Goal: Task Accomplishment & Management: Complete application form

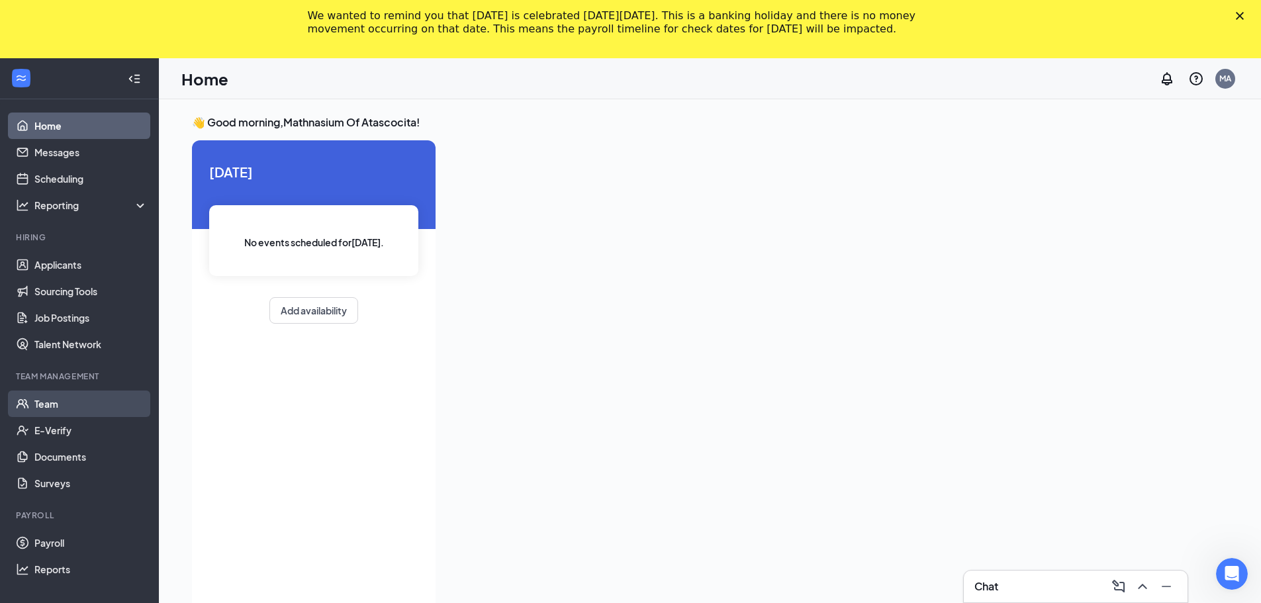
click at [81, 398] on link "Team" at bounding box center [90, 404] width 113 height 26
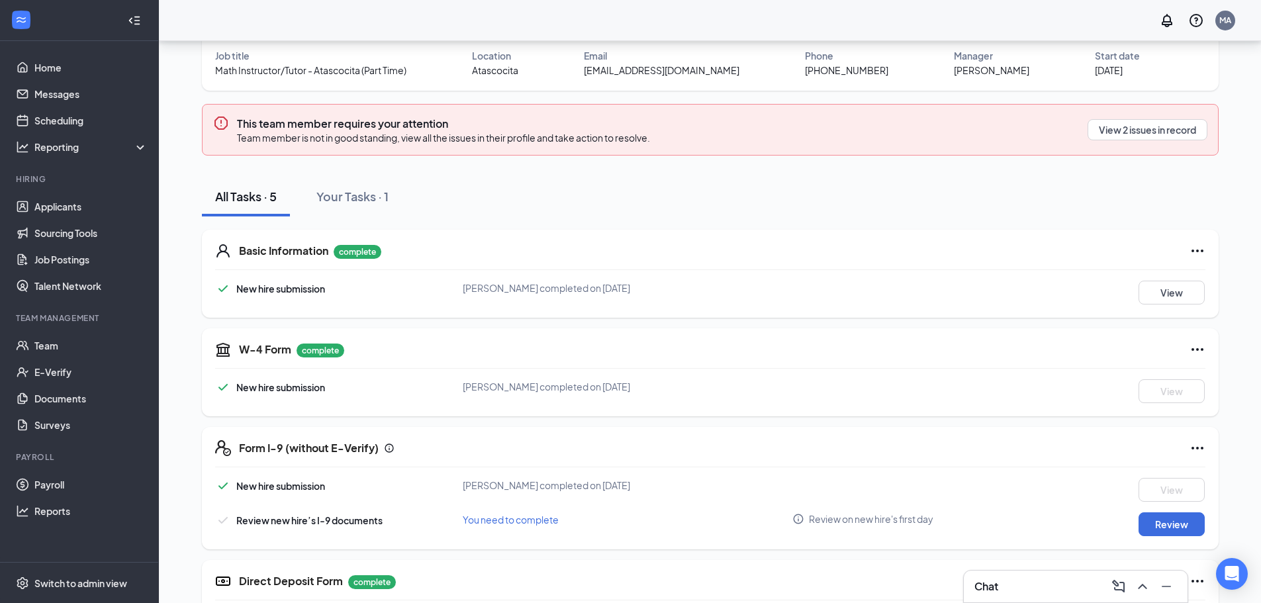
scroll to position [172, 0]
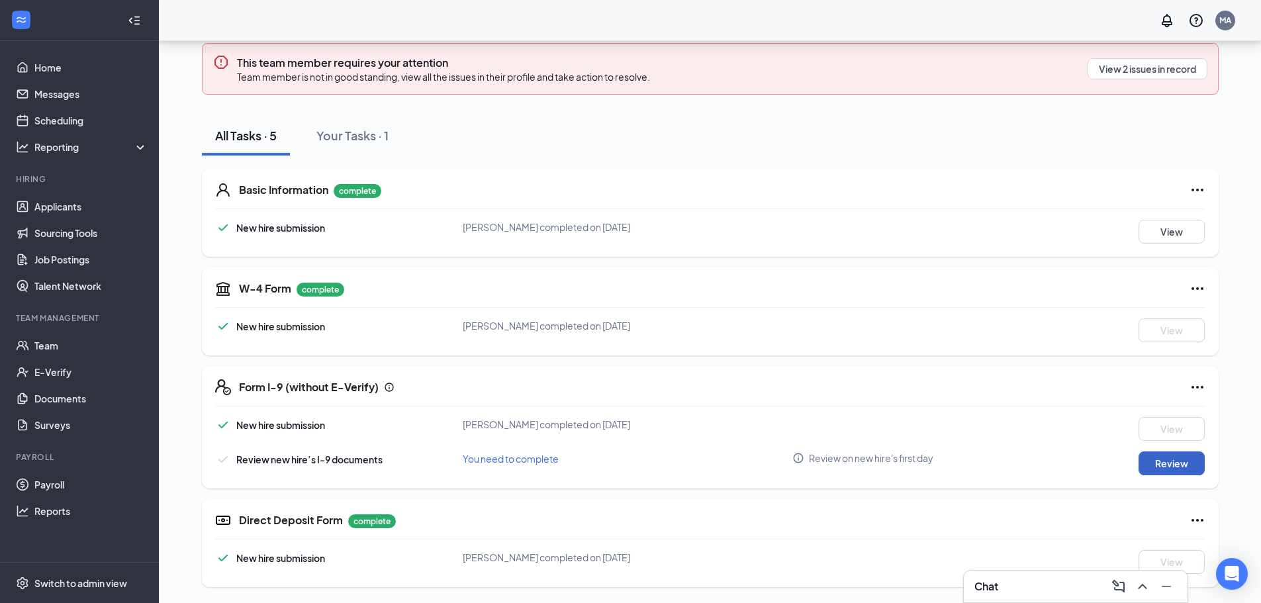
click at [1170, 458] on button "Review" at bounding box center [1171, 463] width 66 height 24
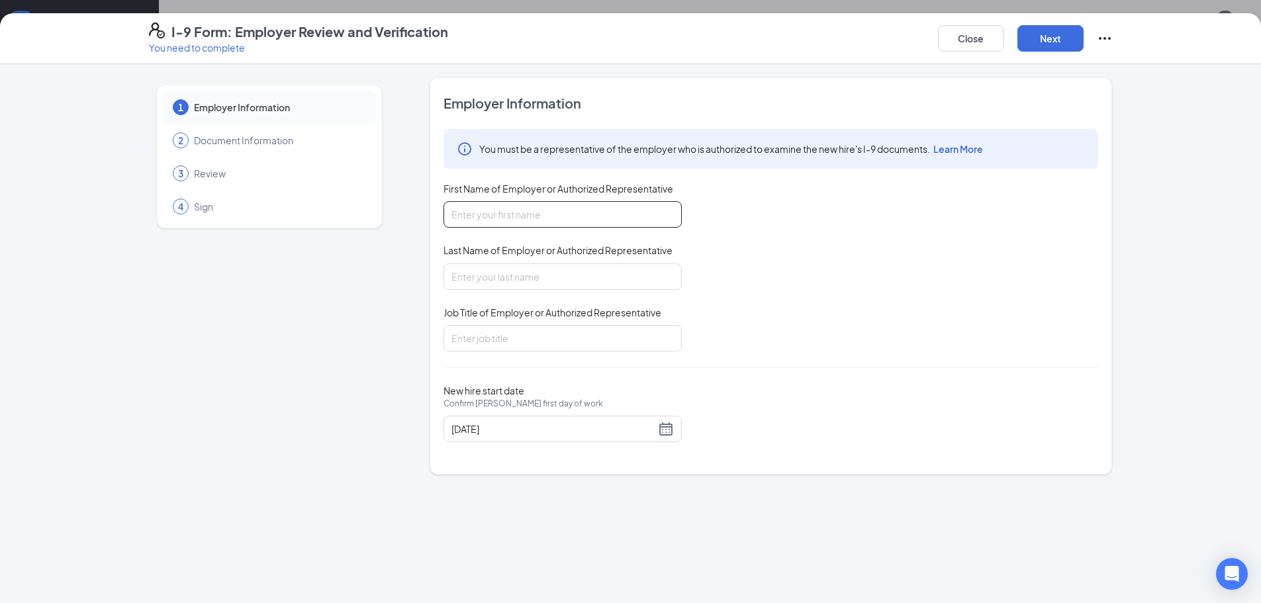
click at [516, 218] on input "First Name of Employer or Authorized Representative" at bounding box center [562, 214] width 238 height 26
type input "Alyssa"
type input "l"
type input "[PERSON_NAME]"
click at [534, 332] on input "Job Title of Employer or Authorized Representative" at bounding box center [562, 338] width 238 height 26
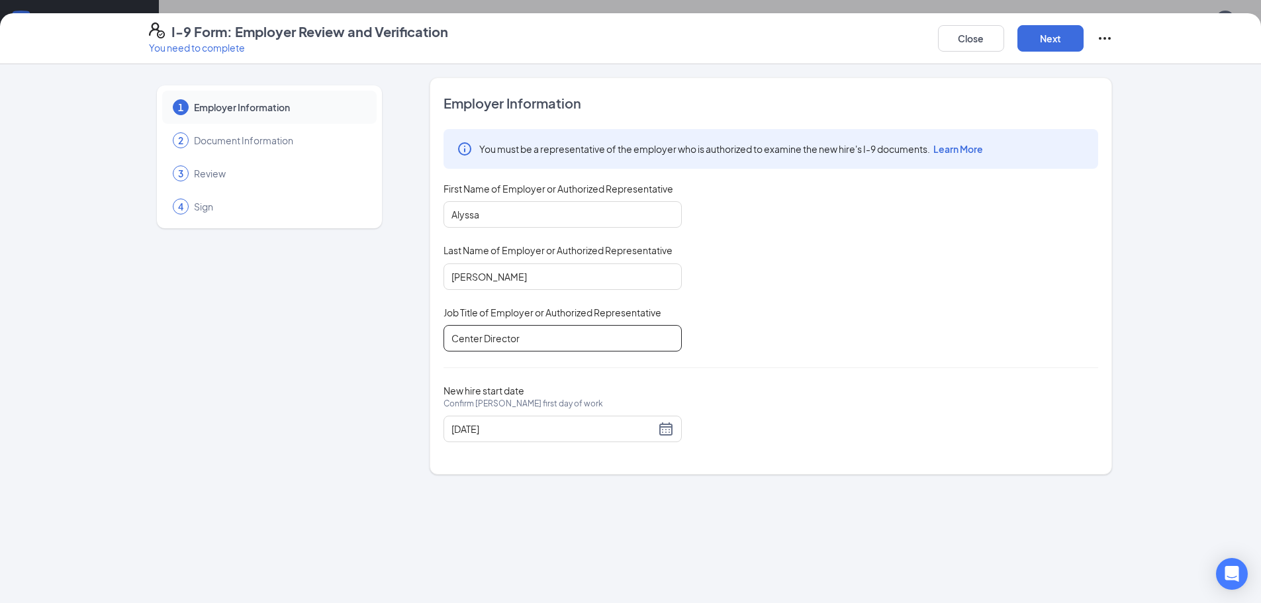
type input "Center Director"
click at [1043, 53] on div "I-9 Form: Employer Review and Verification You need to complete Close Next" at bounding box center [630, 38] width 1261 height 51
click at [1046, 51] on button "Next" at bounding box center [1050, 38] width 66 height 26
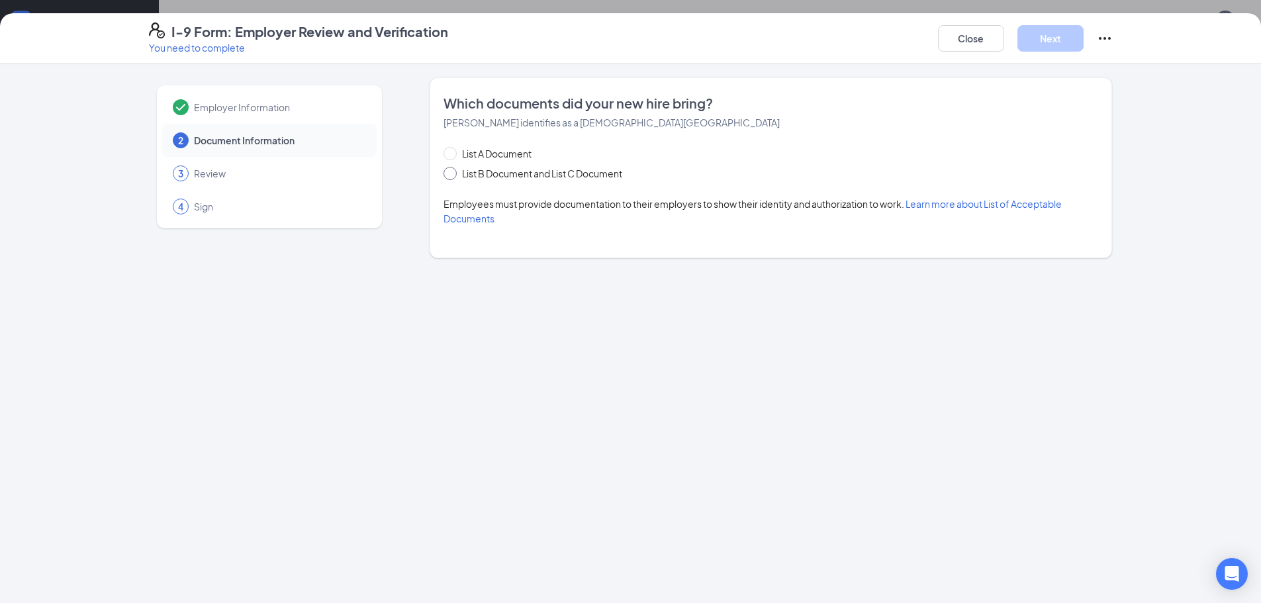
click at [455, 169] on span at bounding box center [449, 173] width 13 height 13
click at [453, 169] on input "List B Document and List C Document" at bounding box center [447, 171] width 9 height 9
radio input "true"
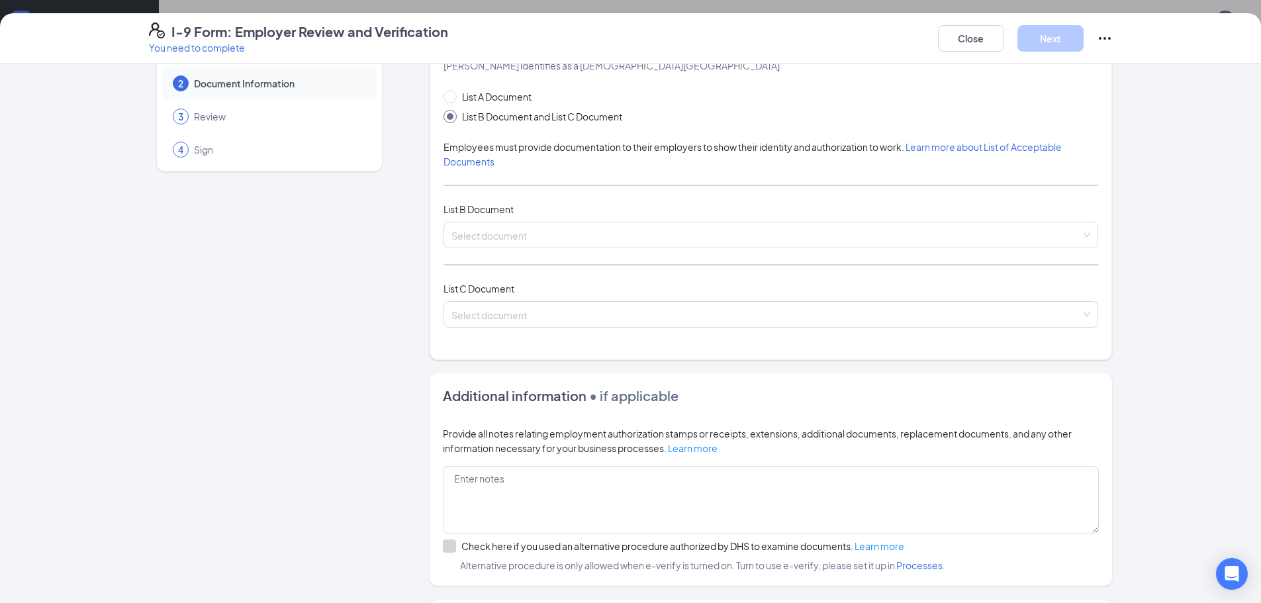
scroll to position [46, 0]
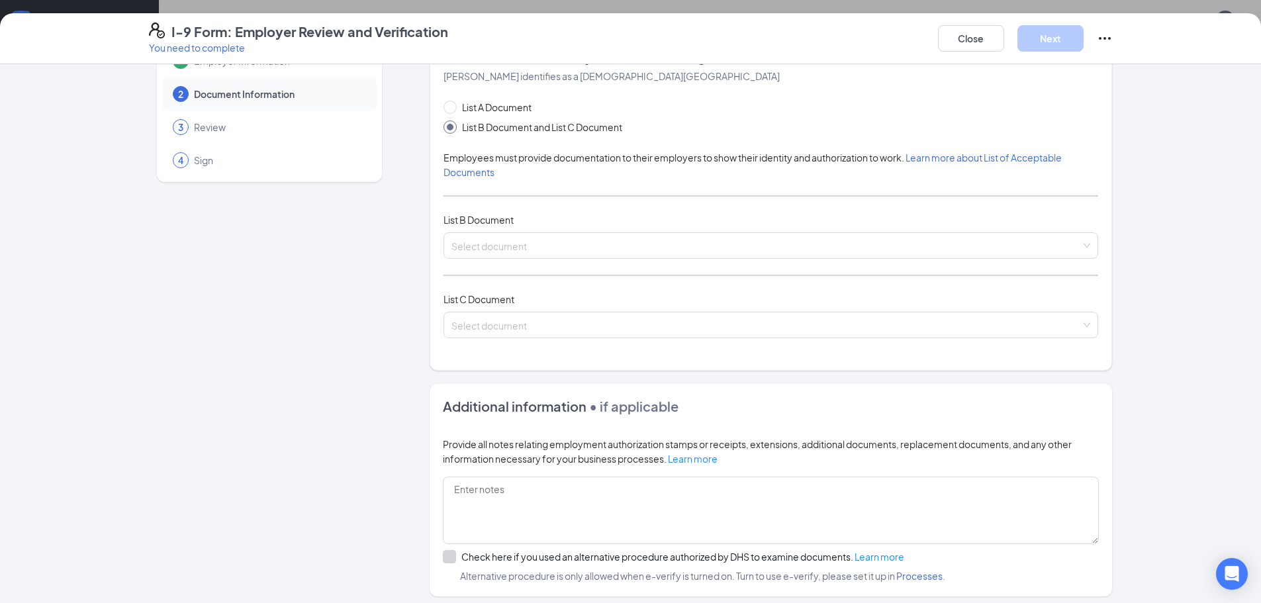
click at [533, 237] on input "search" at bounding box center [765, 243] width 629 height 20
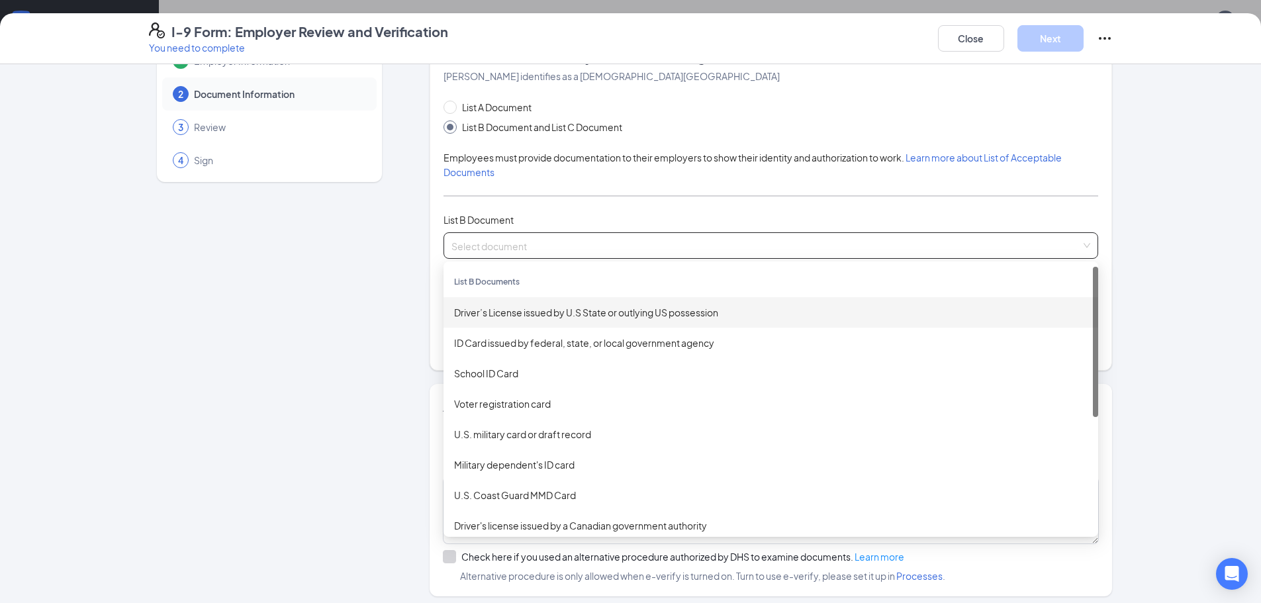
click at [553, 312] on div "Driver’s License issued by U.S State or outlying US possession" at bounding box center [770, 312] width 633 height 15
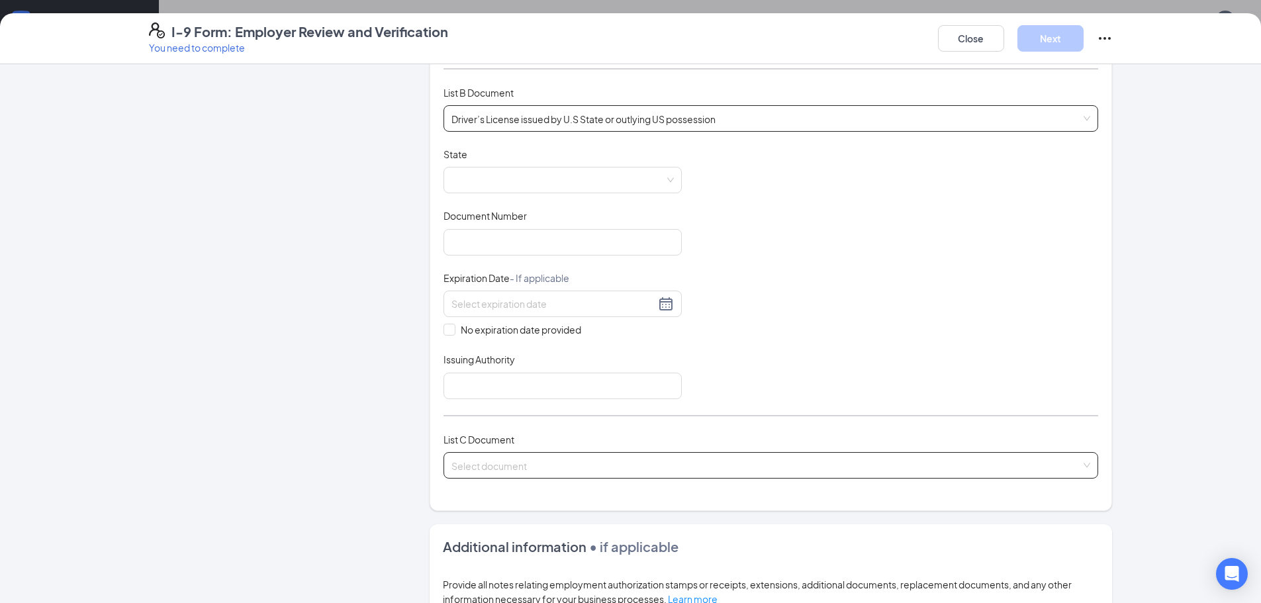
scroll to position [179, 0]
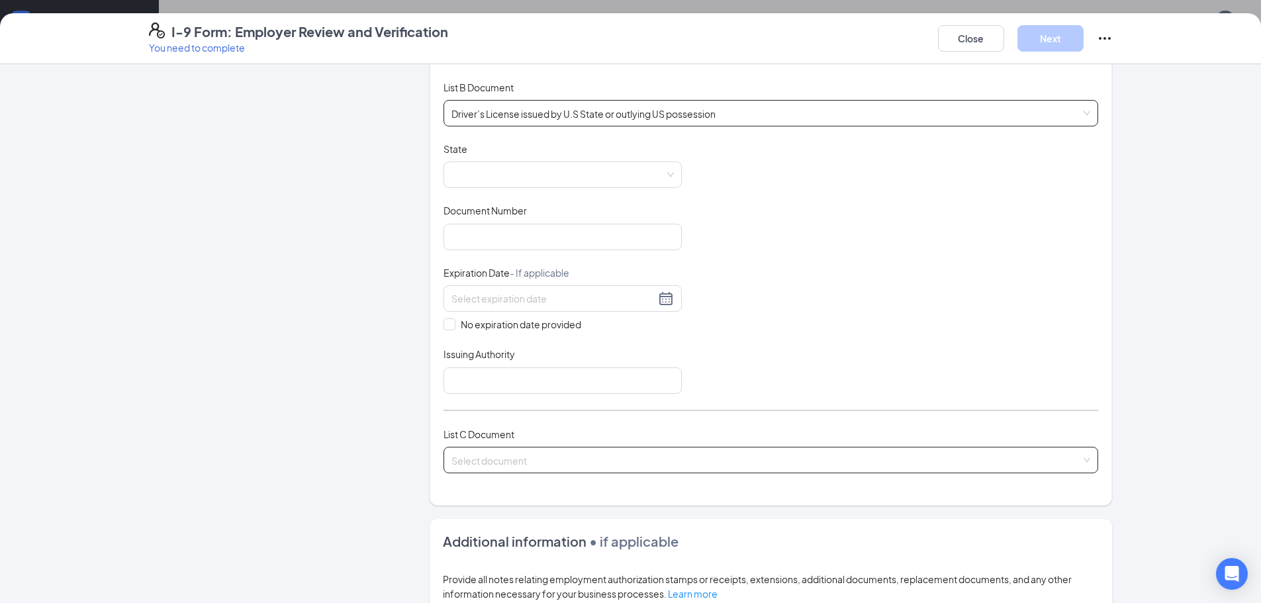
click at [550, 465] on input "search" at bounding box center [765, 457] width 629 height 20
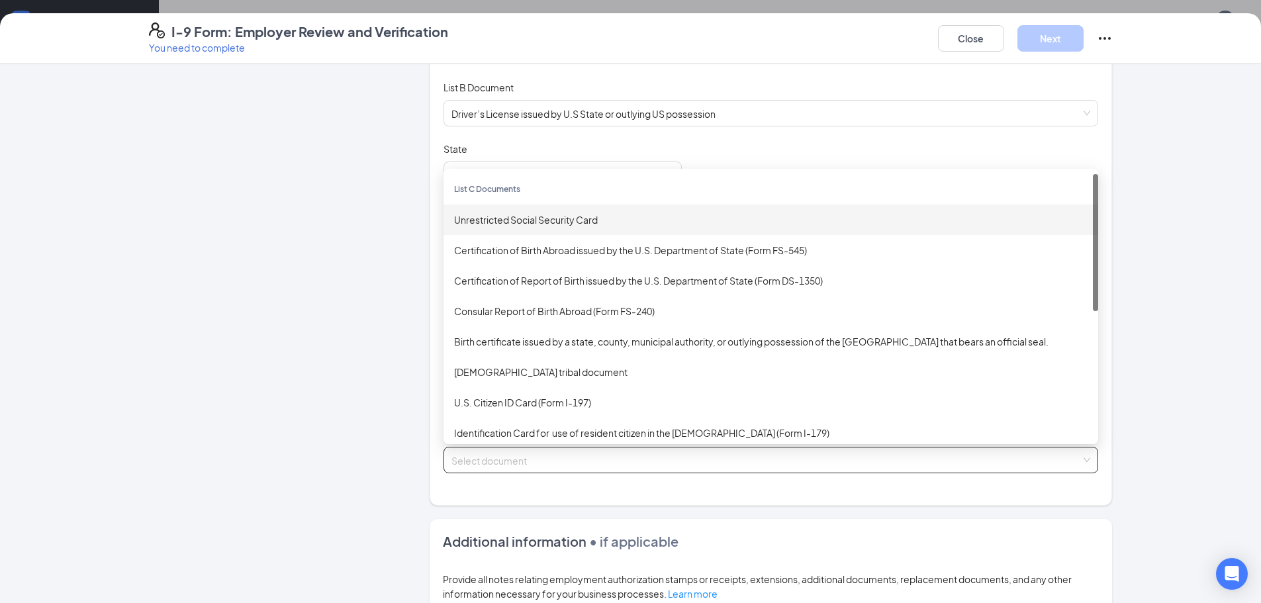
click at [590, 216] on div "Unrestricted Social Security Card" at bounding box center [770, 219] width 633 height 15
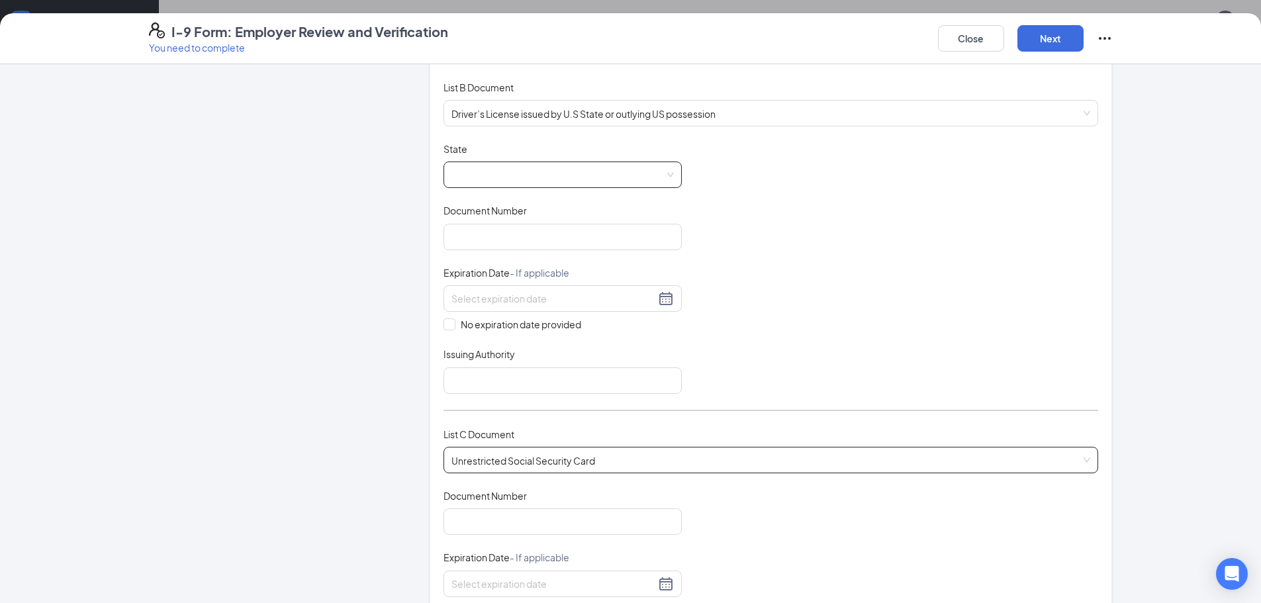
click at [506, 173] on span at bounding box center [562, 174] width 222 height 25
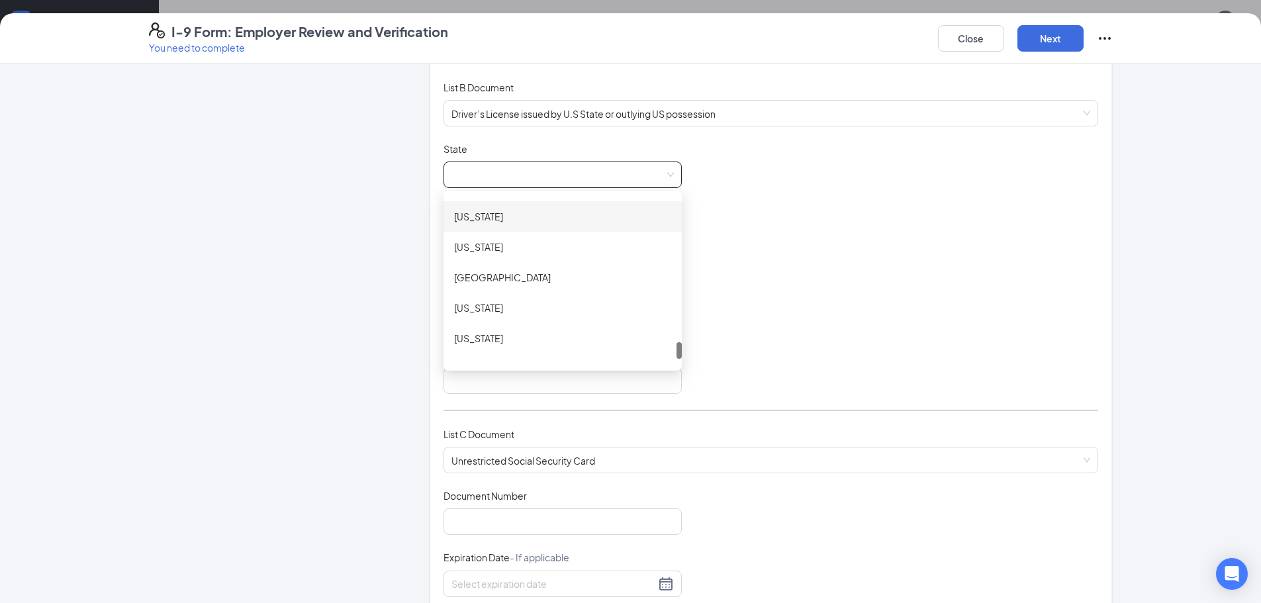
scroll to position [1390, 0]
click at [490, 249] on div "[US_STATE]" at bounding box center [562, 252] width 217 height 15
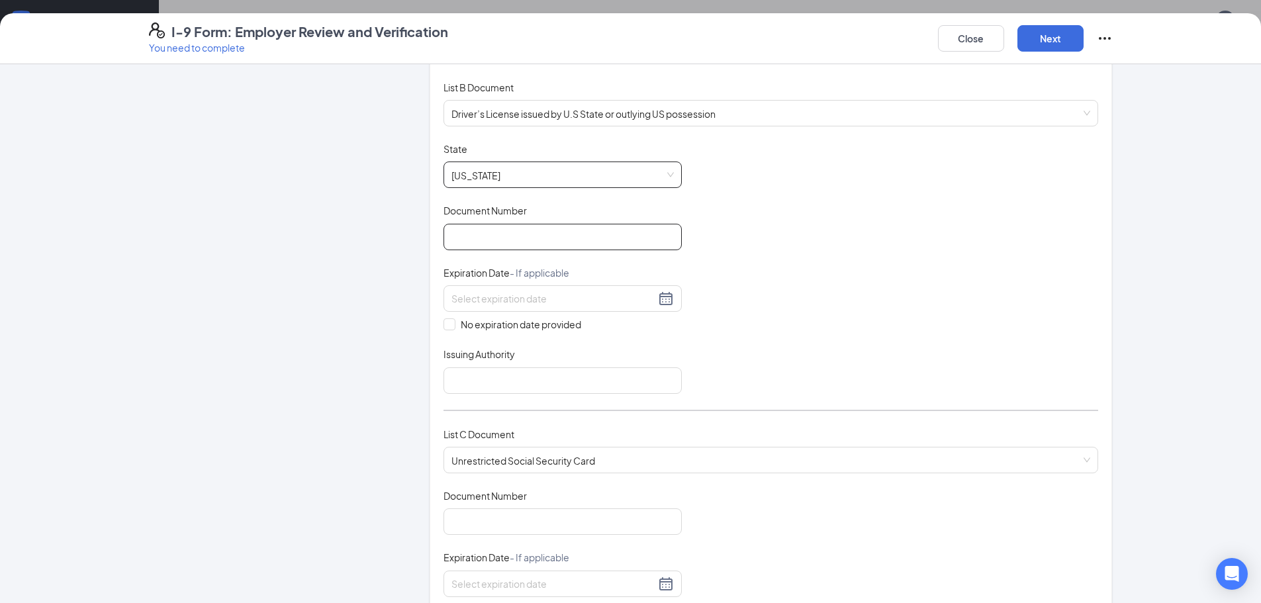
click at [490, 249] on input "Document Number" at bounding box center [562, 237] width 238 height 26
type input "47310701"
click at [482, 296] on input at bounding box center [553, 298] width 204 height 15
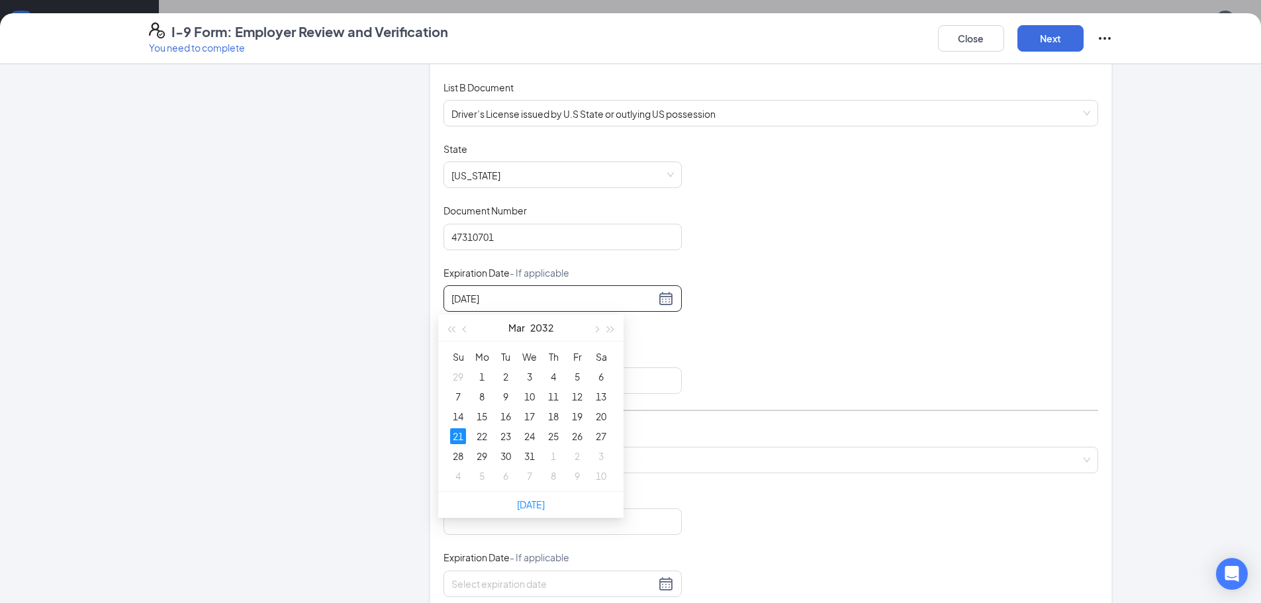
type input "[DATE]"
click at [746, 308] on div "Document Title Driver’s License issued by U.S State or outlying US possession S…" at bounding box center [770, 268] width 655 height 252
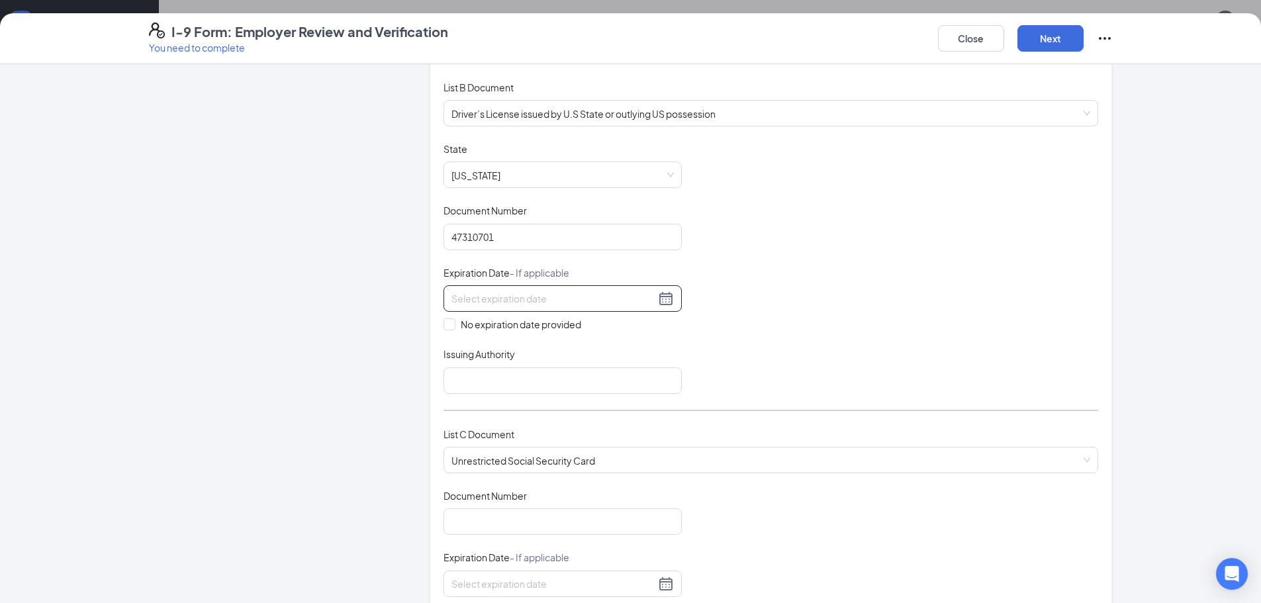
click at [543, 291] on input at bounding box center [553, 298] width 204 height 15
type input "[DATE]"
click at [458, 437] on div "21" at bounding box center [458, 436] width 16 height 16
click at [486, 378] on input "Issuing Authority" at bounding box center [562, 380] width 238 height 26
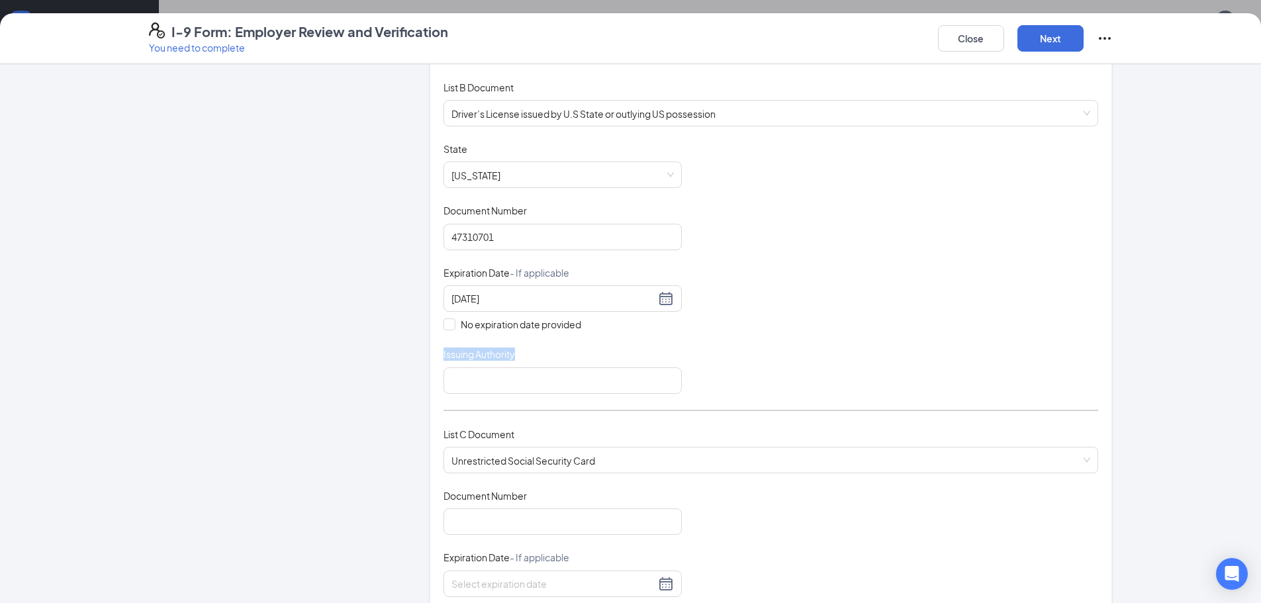
drag, startPoint x: 510, startPoint y: 357, endPoint x: 441, endPoint y: 356, distance: 68.2
click at [431, 356] on div "Which documents did your new hire bring? [PERSON_NAME] identifies as a [DEMOGRA…" at bounding box center [771, 305] width 682 height 812
click at [477, 381] on input "Issuing Authority" at bounding box center [562, 380] width 238 height 26
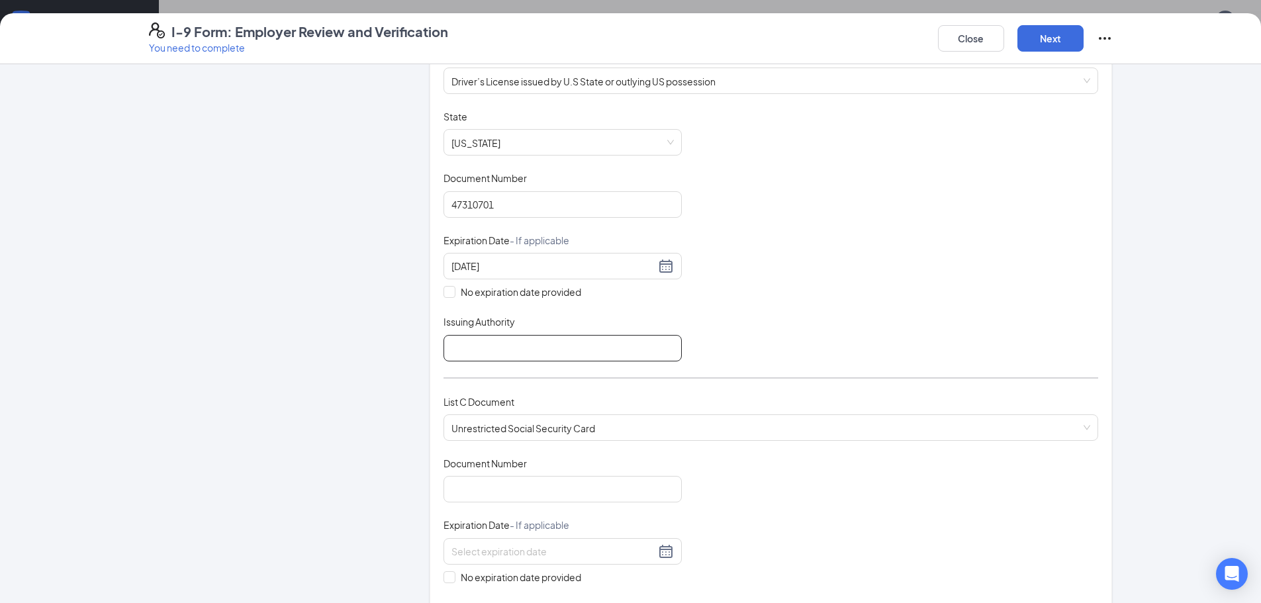
scroll to position [179, 0]
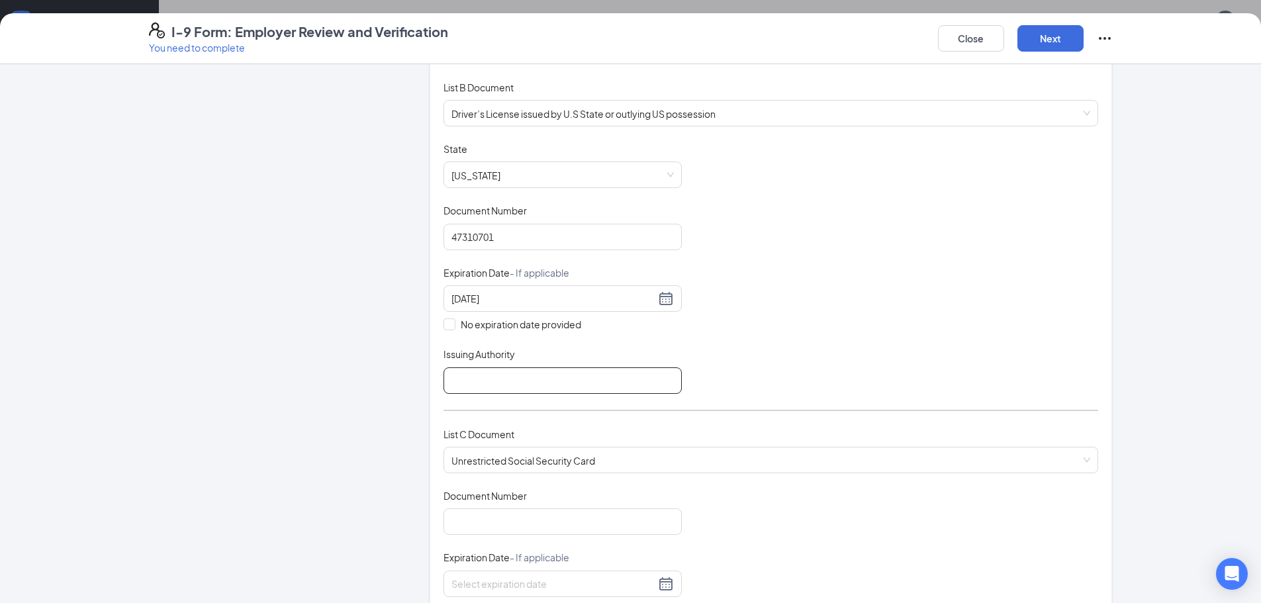
click at [486, 379] on input "Issuing Authority" at bounding box center [562, 380] width 238 height 26
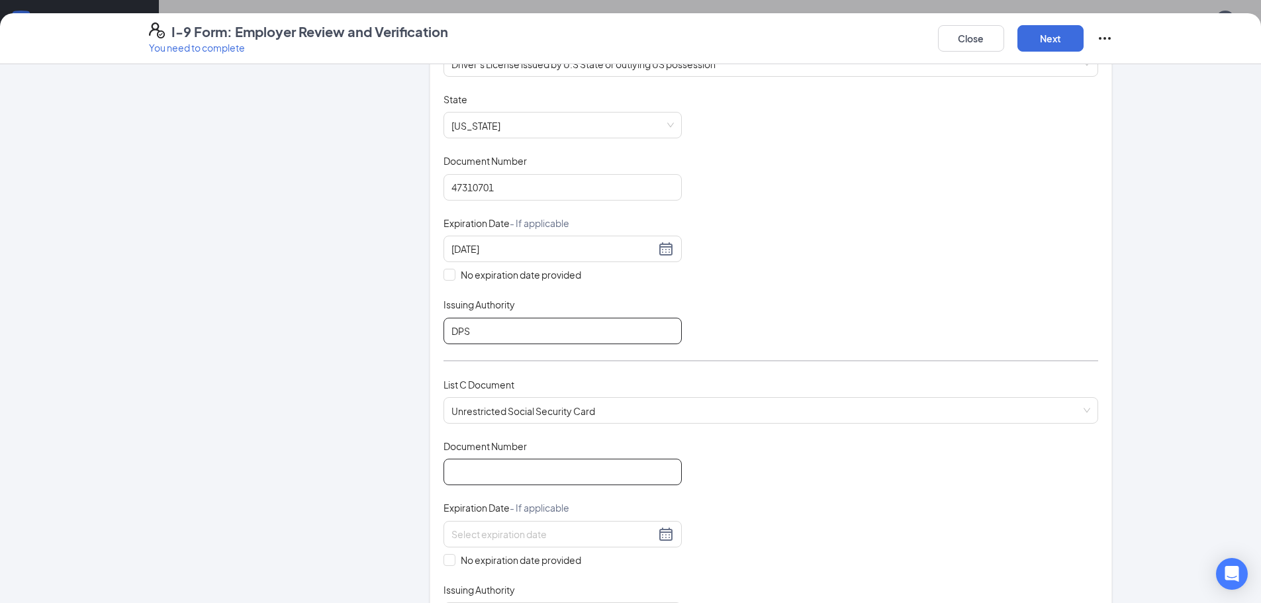
scroll to position [311, 0]
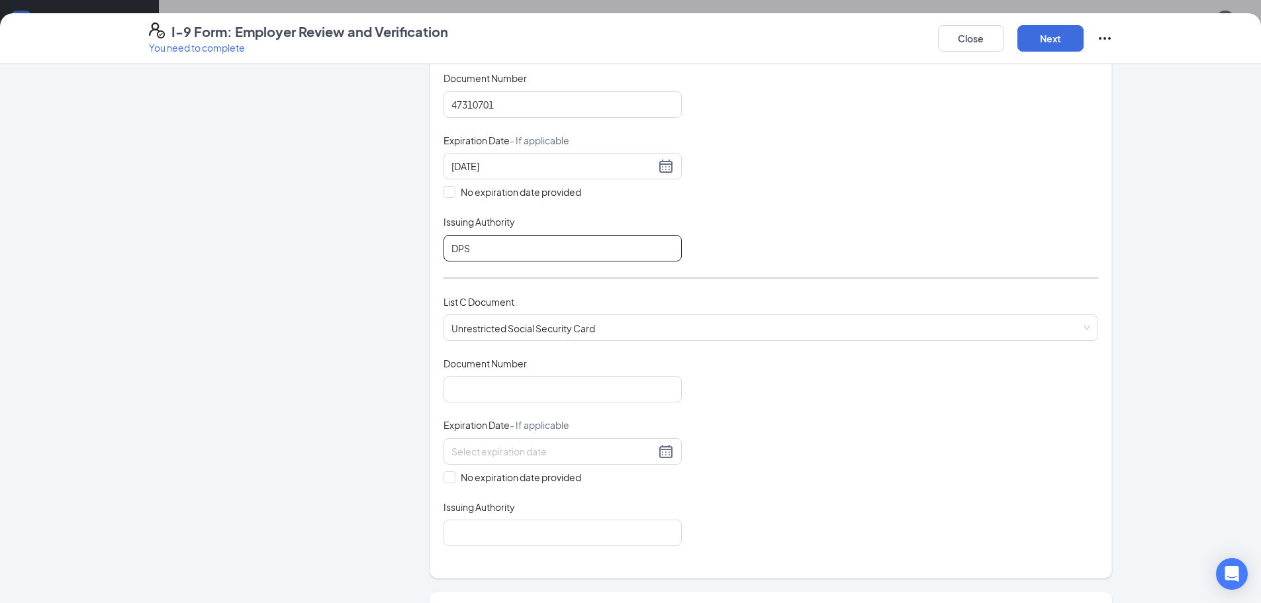
click at [448, 251] on input "DPS" at bounding box center [562, 248] width 238 height 26
type input "[US_STATE] DPS"
click at [516, 385] on input "Document Number" at bounding box center [562, 389] width 238 height 26
click at [472, 533] on input "Issuing Authority" at bounding box center [562, 533] width 238 height 26
click at [514, 387] on input "Document Number" at bounding box center [562, 389] width 238 height 26
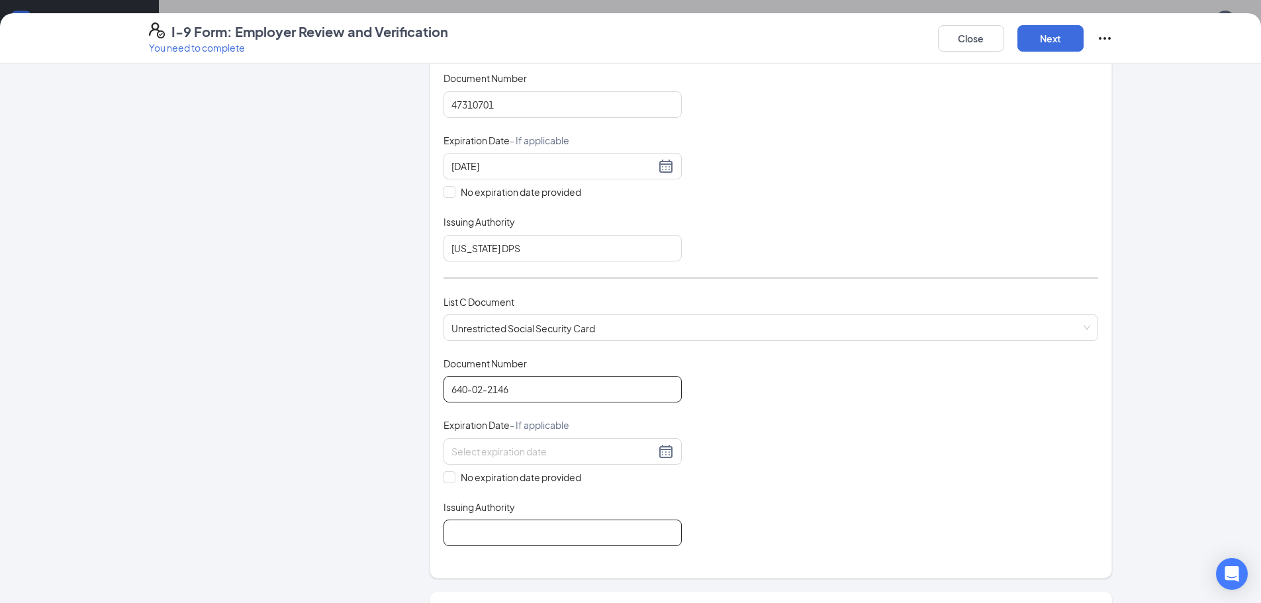
type input "640-02-2146"
click at [519, 538] on input "Issuing Authority" at bounding box center [562, 533] width 238 height 26
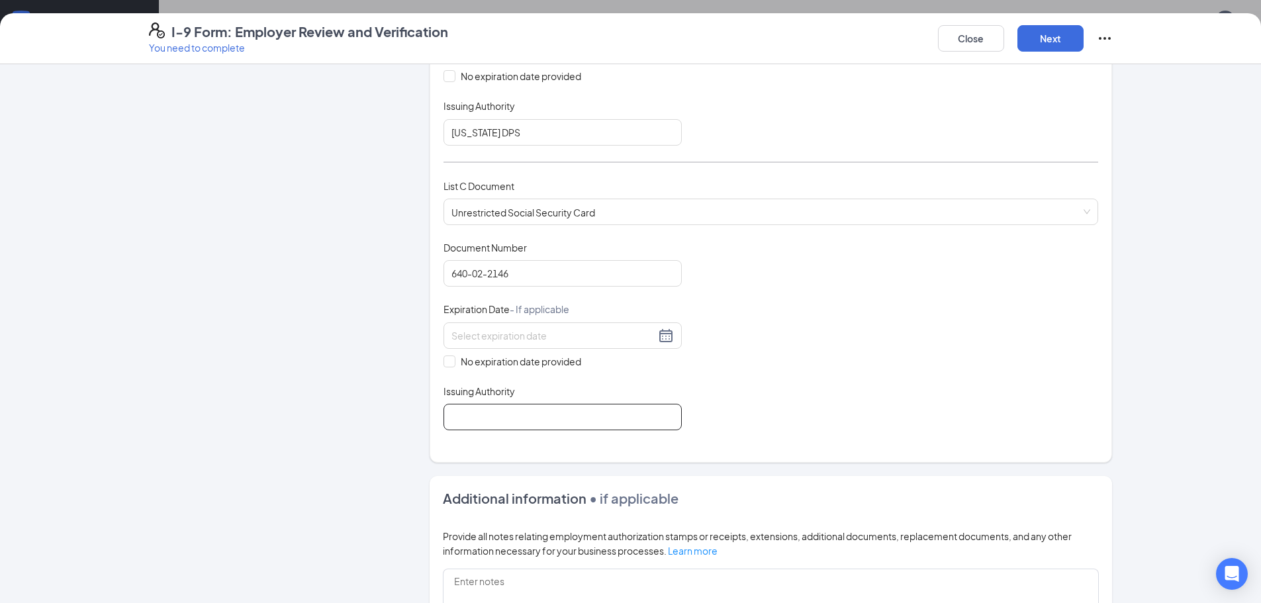
scroll to position [576, 0]
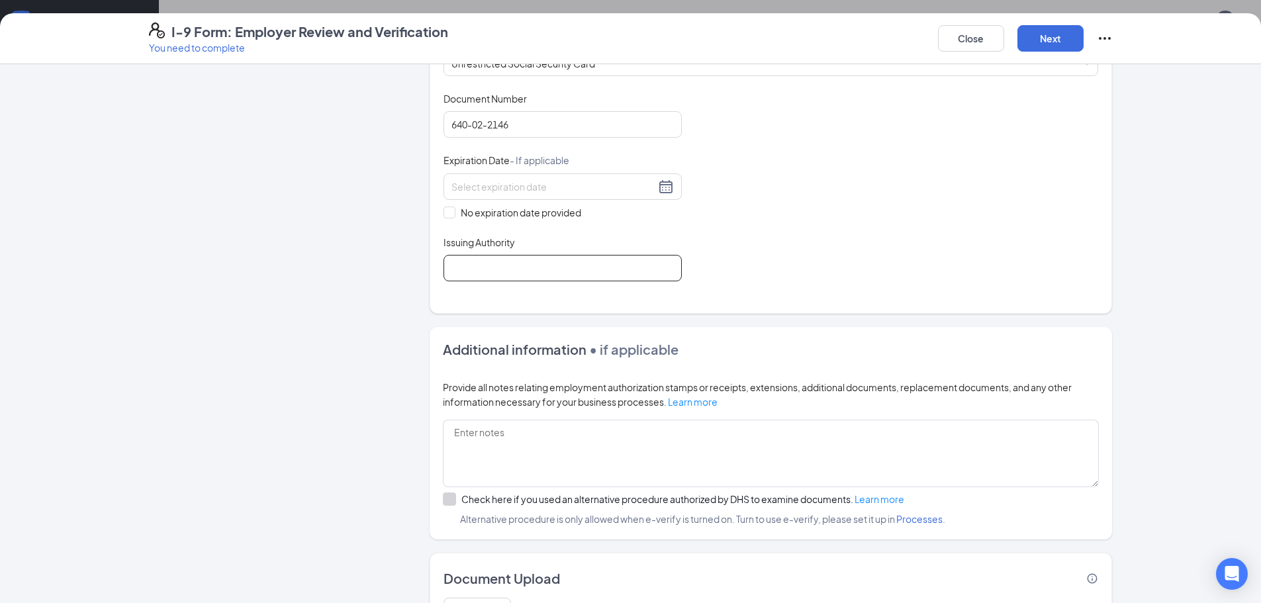
paste input "The Social Security Administration"
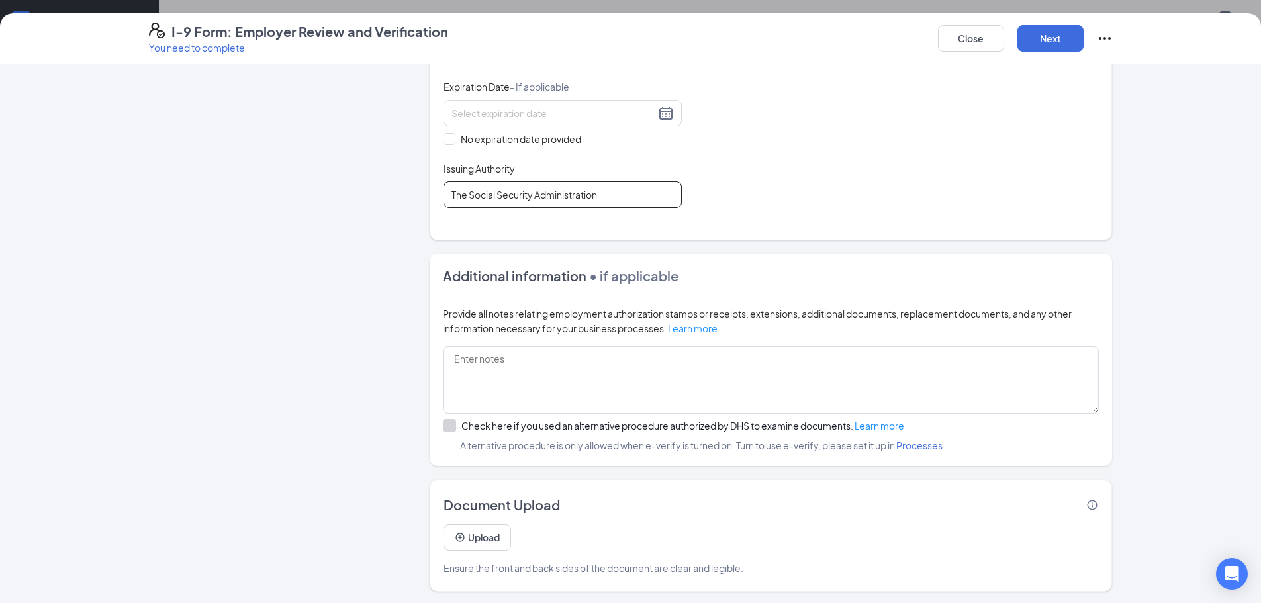
scroll to position [651, 0]
type input "The Social Security Administration"
click at [1050, 42] on button "Next" at bounding box center [1050, 38] width 66 height 26
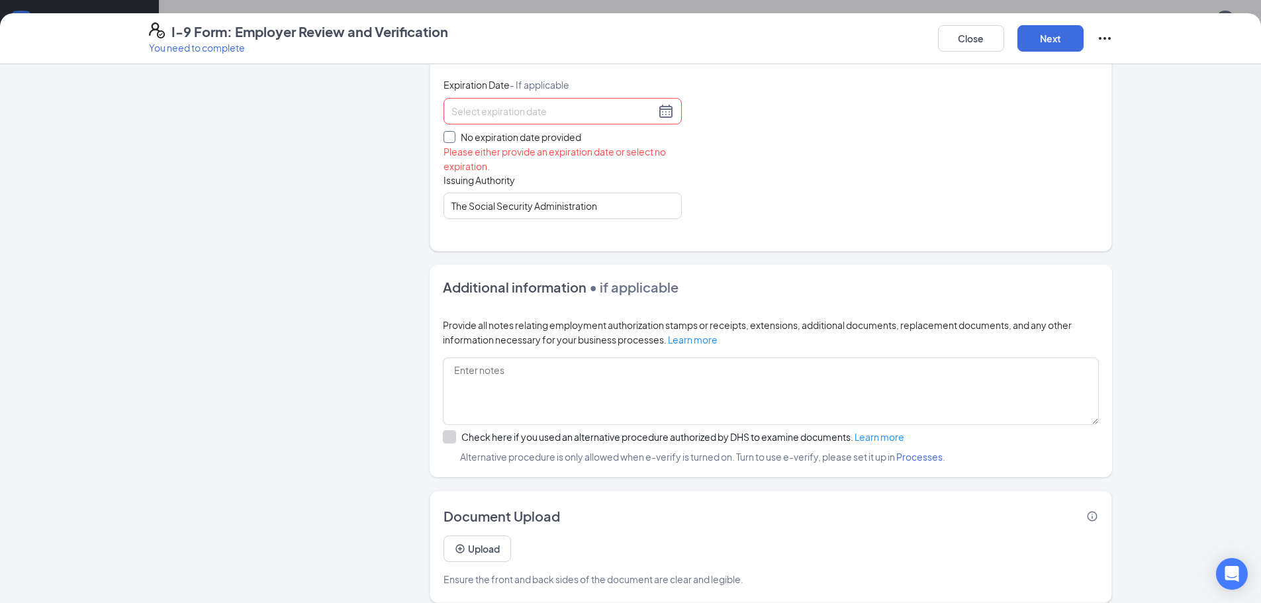
click at [447, 132] on input "No expiration date provided" at bounding box center [447, 135] width 9 height 9
checkbox input "true"
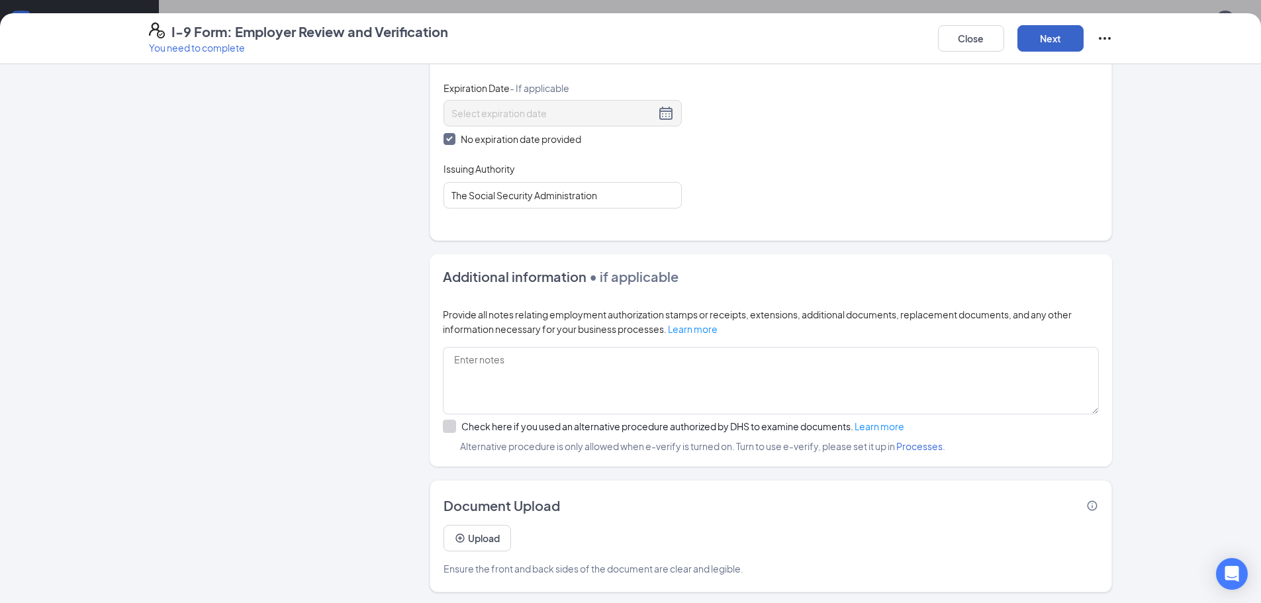
click at [1059, 36] on button "Next" at bounding box center [1050, 38] width 66 height 26
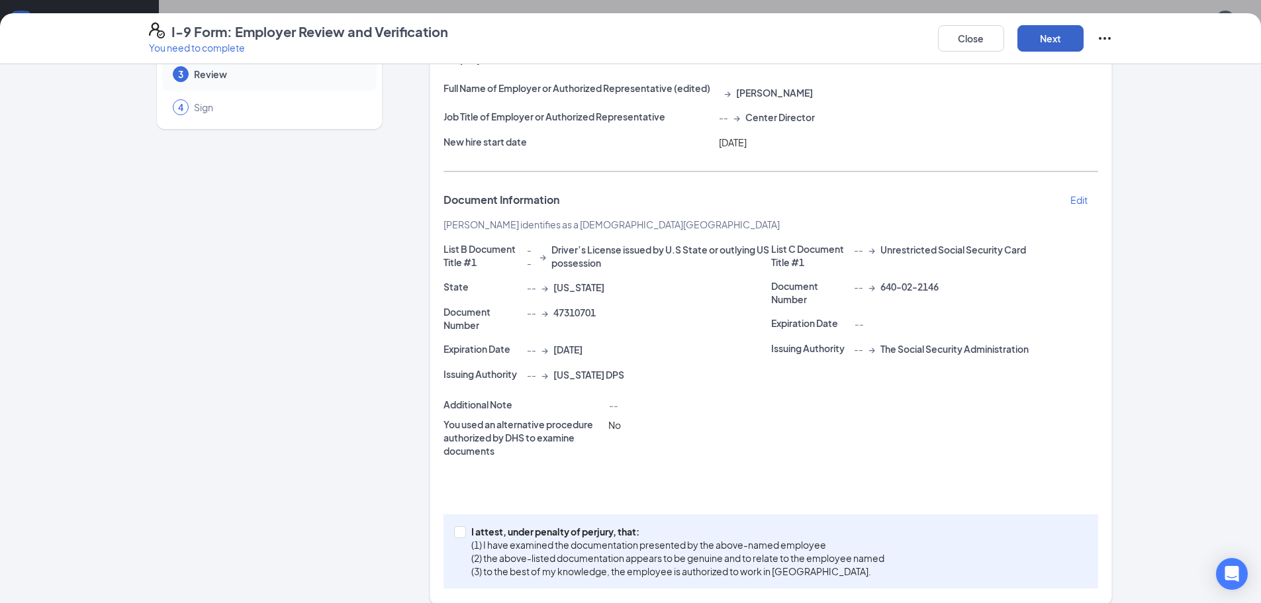
scroll to position [115, 0]
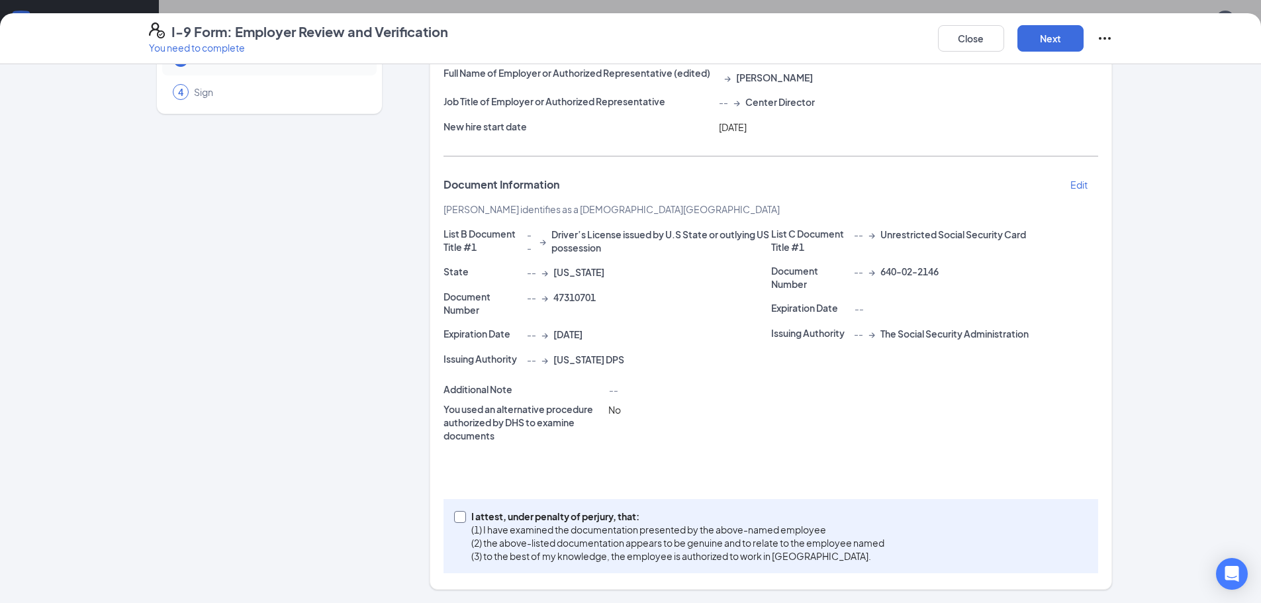
drag, startPoint x: 451, startPoint y: 517, endPoint x: 497, endPoint y: 490, distance: 52.8
click at [454, 516] on input "I attest, under penalty of [PERSON_NAME], that: (1) I have examined the documen…" at bounding box center [458, 515] width 9 height 9
checkbox input "true"
click at [1058, 34] on button "Next" at bounding box center [1050, 38] width 66 height 26
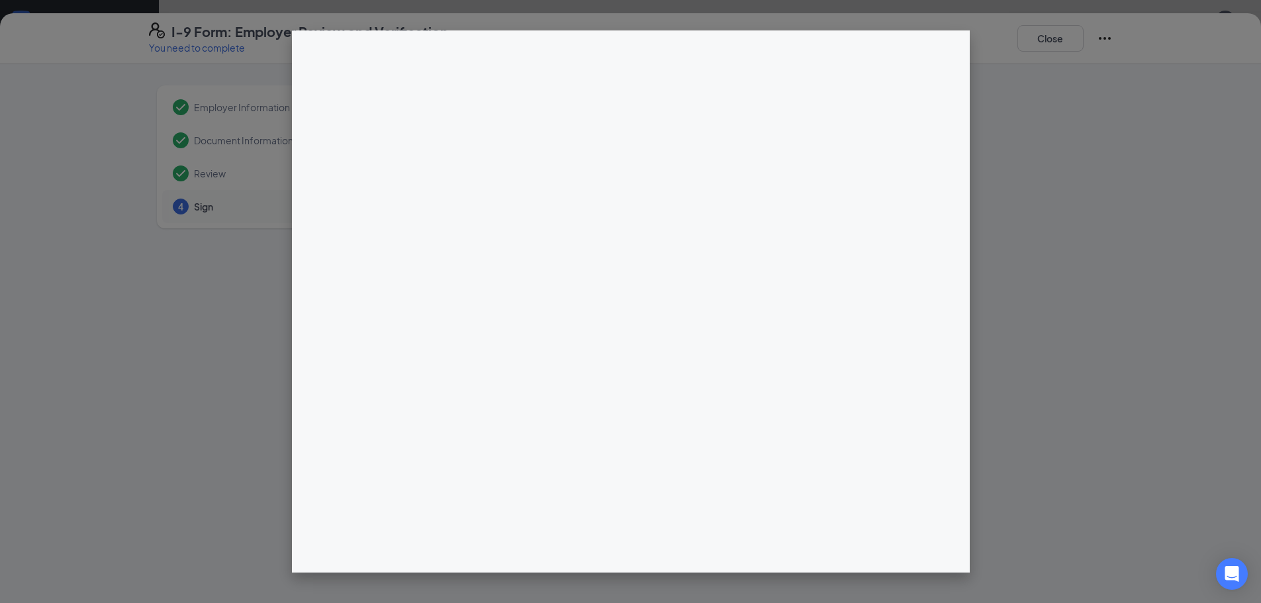
scroll to position [0, 0]
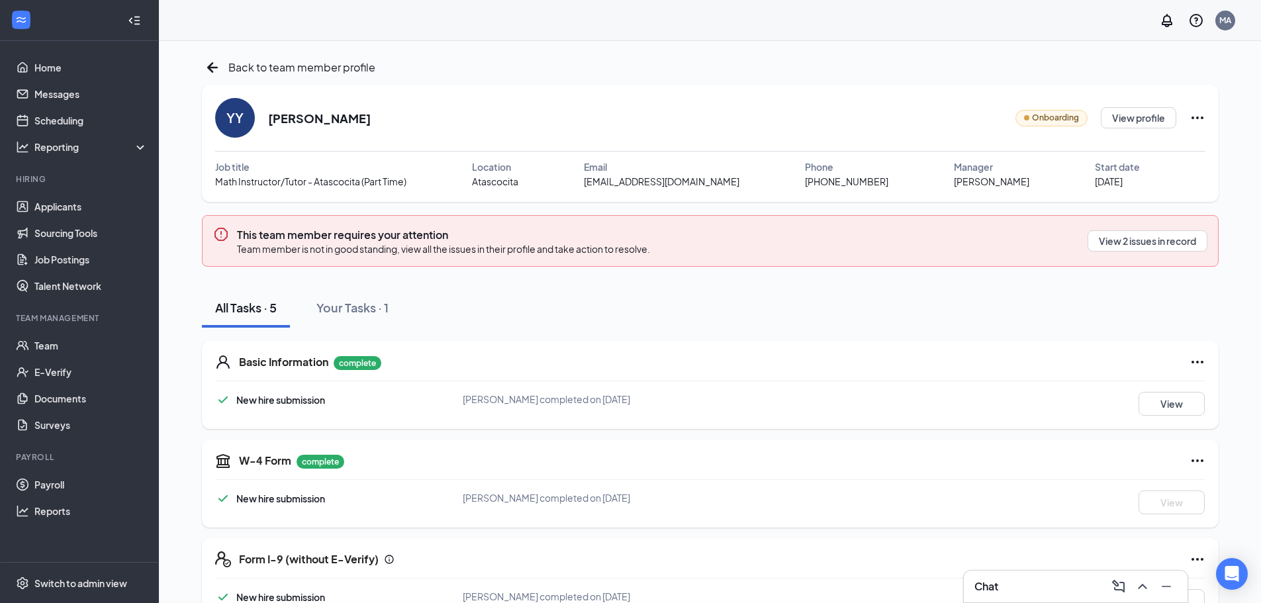
click at [641, 185] on div "I-9 Form: Employer Review and Verification You need to complete Close Employer …" at bounding box center [630, 301] width 1261 height 603
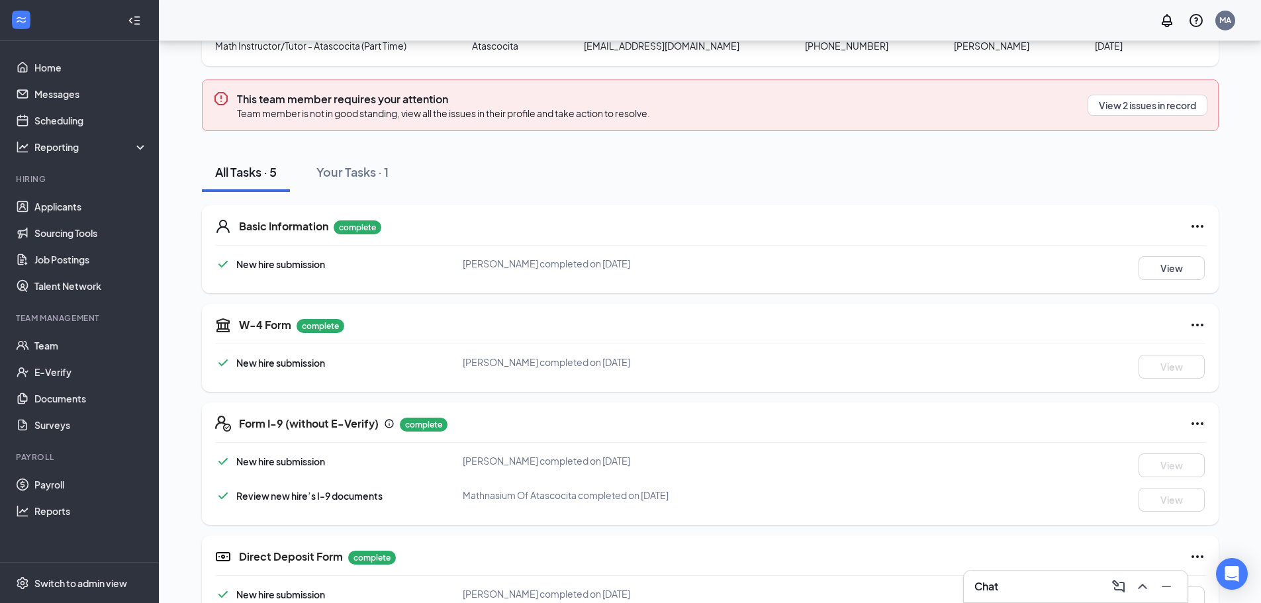
scroll to position [106, 0]
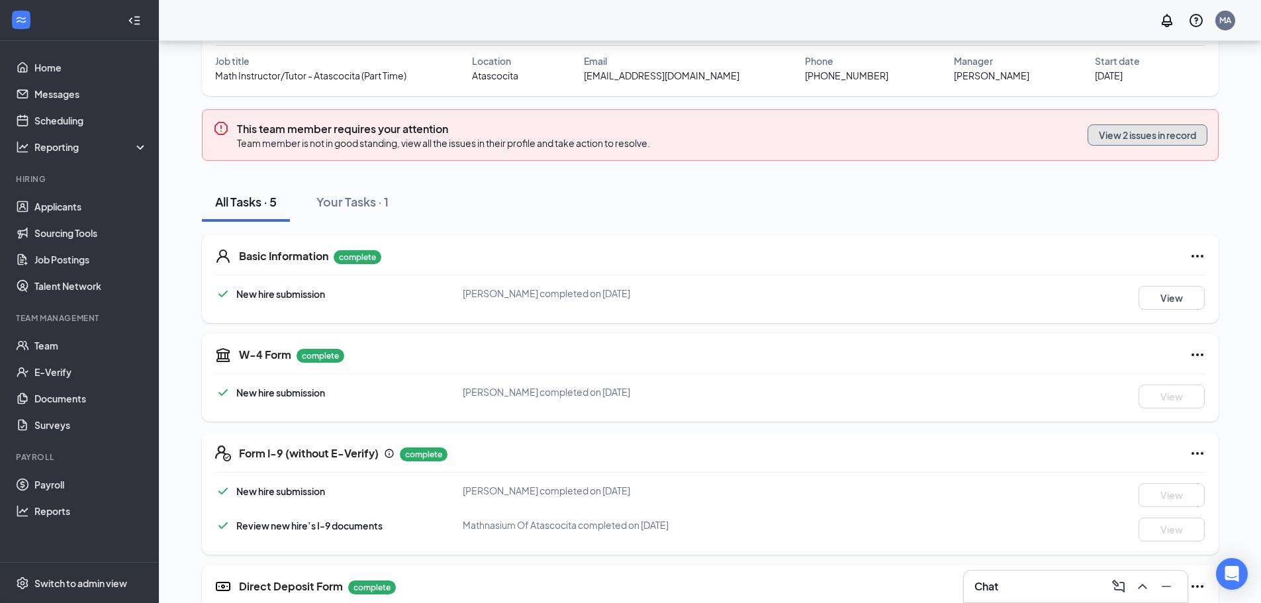
click at [1150, 138] on button "View 2 issues in record" at bounding box center [1147, 134] width 120 height 21
